Goal: Check status: Check status

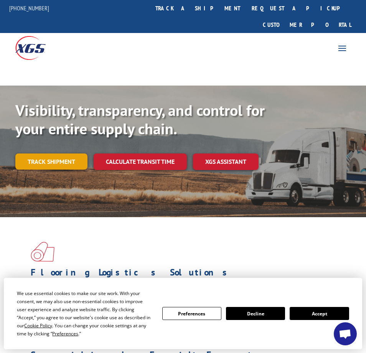
click at [66, 154] on link "Track shipment" at bounding box center [51, 162] width 72 height 16
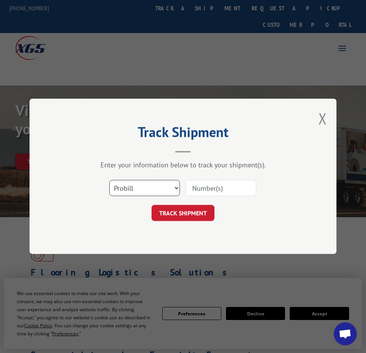
click at [142, 192] on select "Select category... Probill BOL PO" at bounding box center [144, 188] width 71 height 16
click at [197, 189] on input at bounding box center [221, 188] width 71 height 16
paste input "17402299"
type input "17402299"
click at [187, 212] on button "TRACK SHIPMENT" at bounding box center [183, 213] width 63 height 16
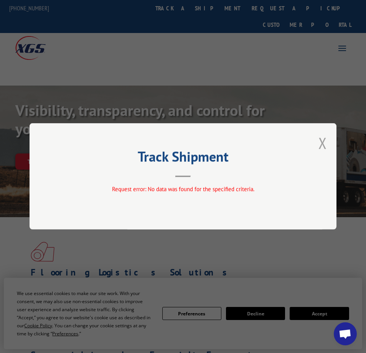
click at [324, 142] on button "Close modal" at bounding box center [323, 143] width 8 height 20
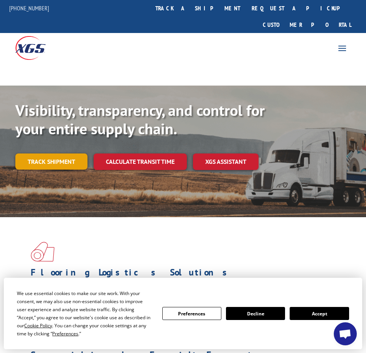
click at [73, 154] on link "Track shipment" at bounding box center [51, 162] width 72 height 16
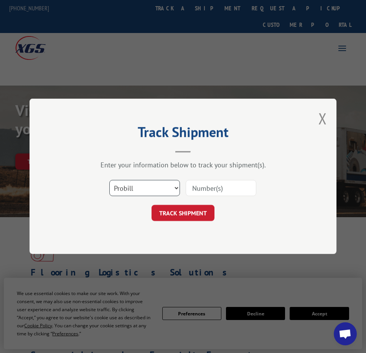
click at [154, 185] on select "Select category... Probill BOL PO" at bounding box center [144, 188] width 71 height 16
select select "bol"
click at [109, 180] on select "Select category... Probill BOL PO" at bounding box center [144, 188] width 71 height 16
click at [205, 190] on input at bounding box center [221, 188] width 71 height 16
paste input "17402299"
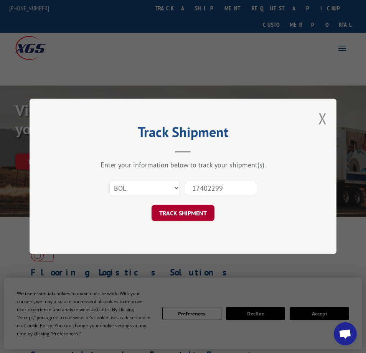
type input "17402299"
click at [187, 209] on button "TRACK SHIPMENT" at bounding box center [183, 213] width 63 height 16
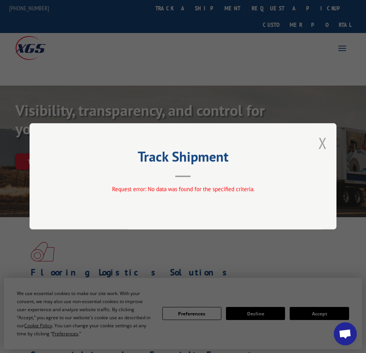
click at [321, 144] on button "Close modal" at bounding box center [323, 143] width 8 height 20
